Goal: Task Accomplishment & Management: Use online tool/utility

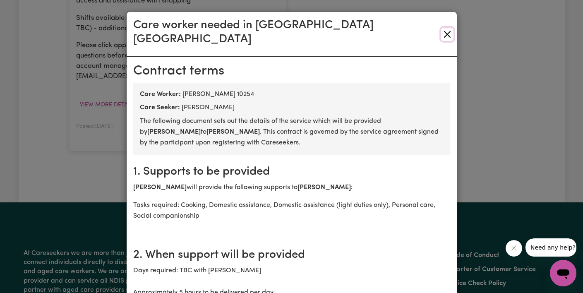
click at [445, 30] on button "Close" at bounding box center [447, 34] width 12 height 13
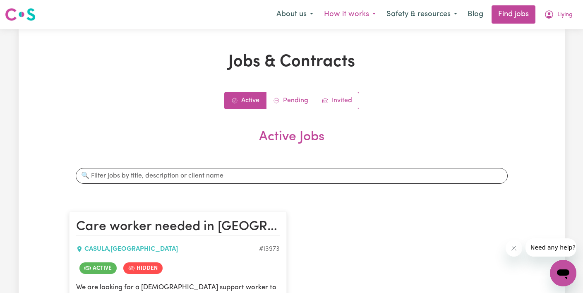
click at [355, 17] on button "How it works" at bounding box center [350, 14] width 62 height 17
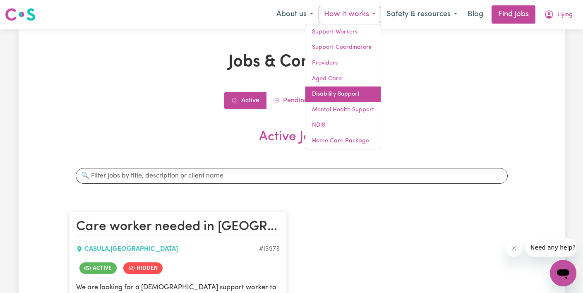
click at [344, 88] on link "Disability Support" at bounding box center [342, 94] width 75 height 16
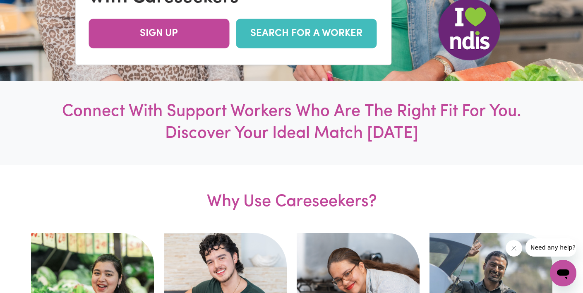
scroll to position [251, 0]
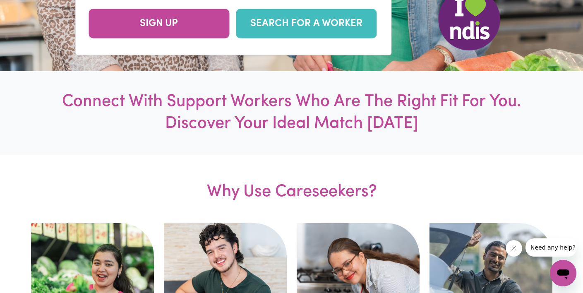
click at [305, 32] on link "SEARCH FOR A WORKER" at bounding box center [306, 23] width 141 height 29
